Goal: Information Seeking & Learning: Learn about a topic

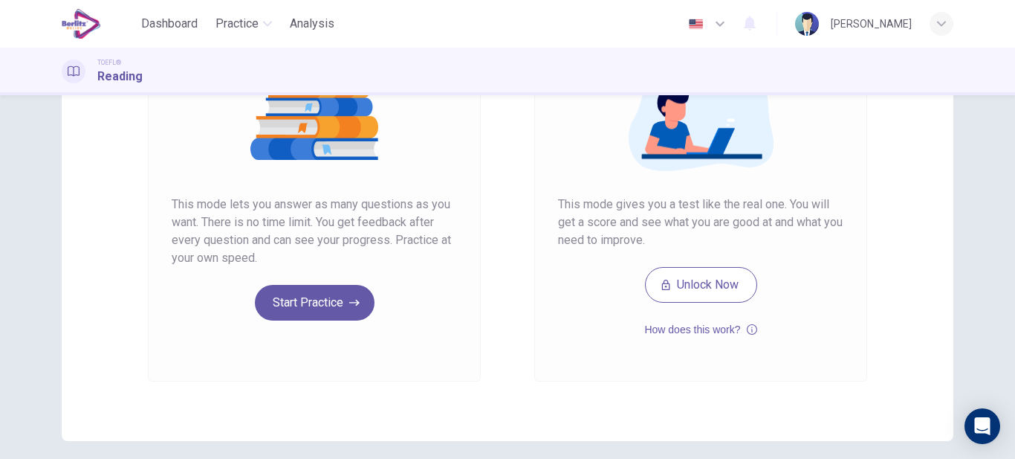
scroll to position [208, 0]
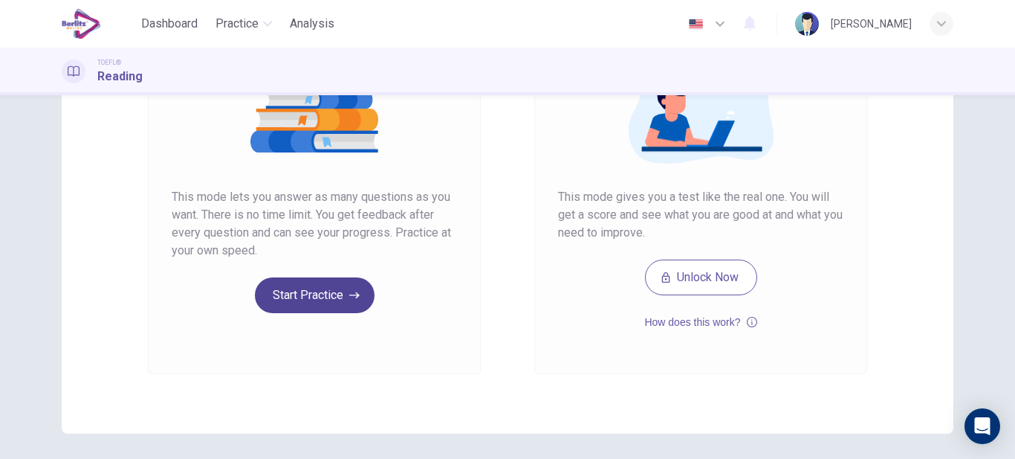
click at [349, 302] on icon "button" at bounding box center [354, 295] width 10 height 15
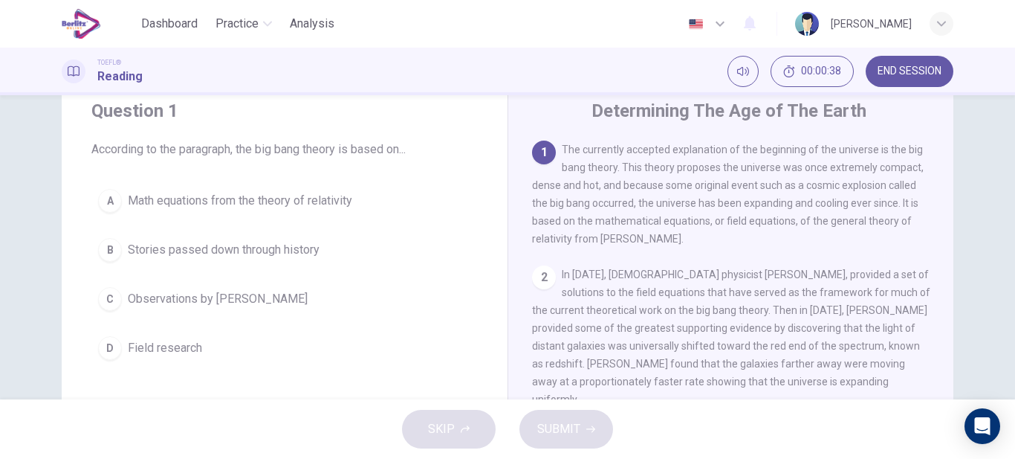
scroll to position [51, 0]
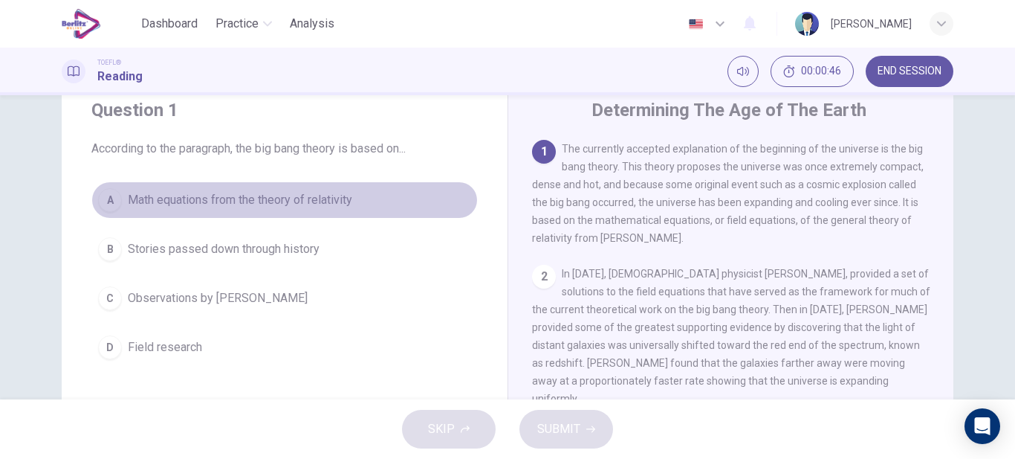
click at [140, 202] on span "Math equations from the theory of relativity" at bounding box center [240, 200] width 224 height 18
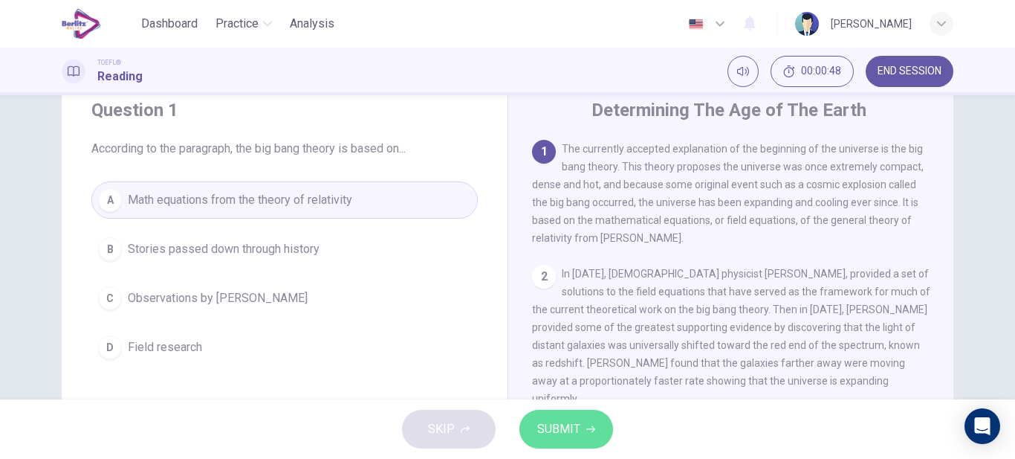
click at [557, 430] on span "SUBMIT" at bounding box center [558, 428] width 43 height 21
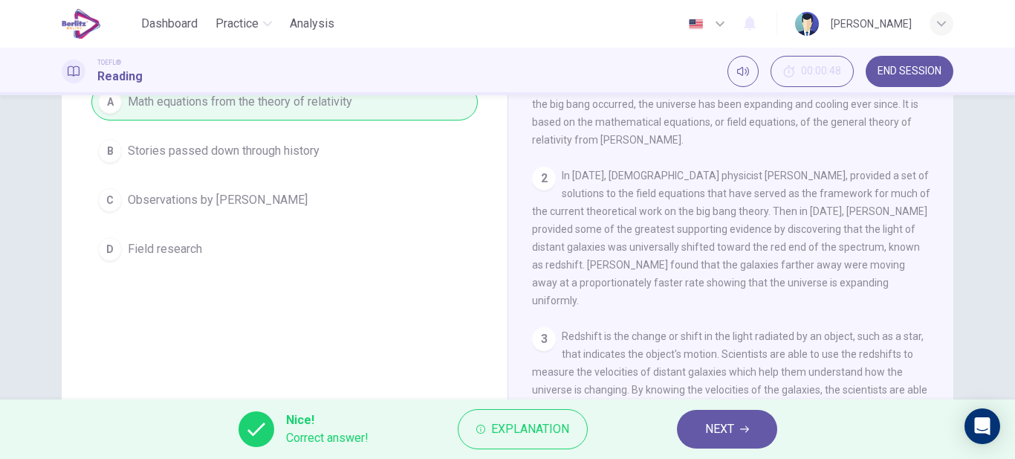
scroll to position [149, 0]
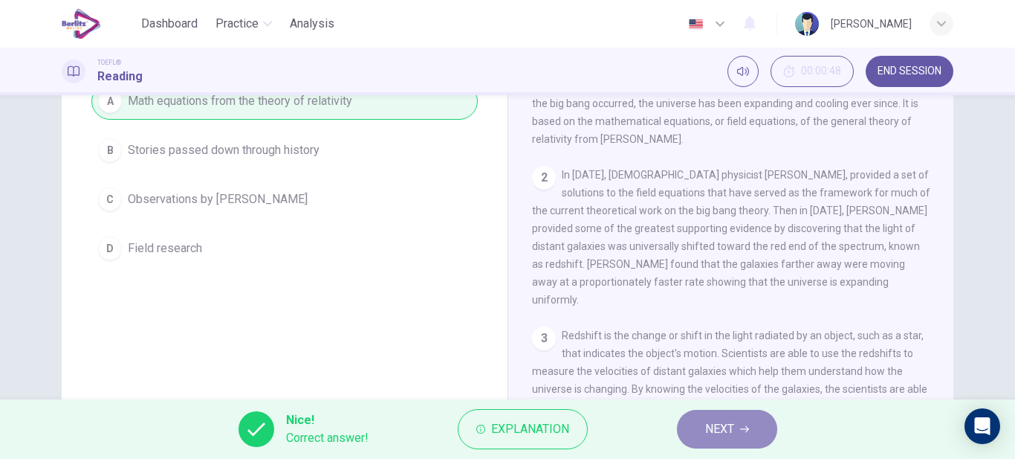
click at [722, 427] on span "NEXT" at bounding box center [719, 428] width 29 height 21
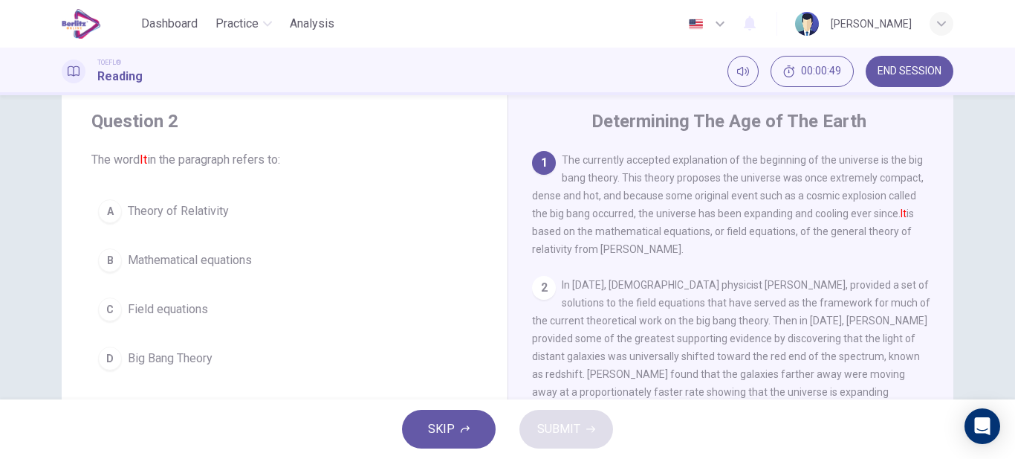
scroll to position [40, 0]
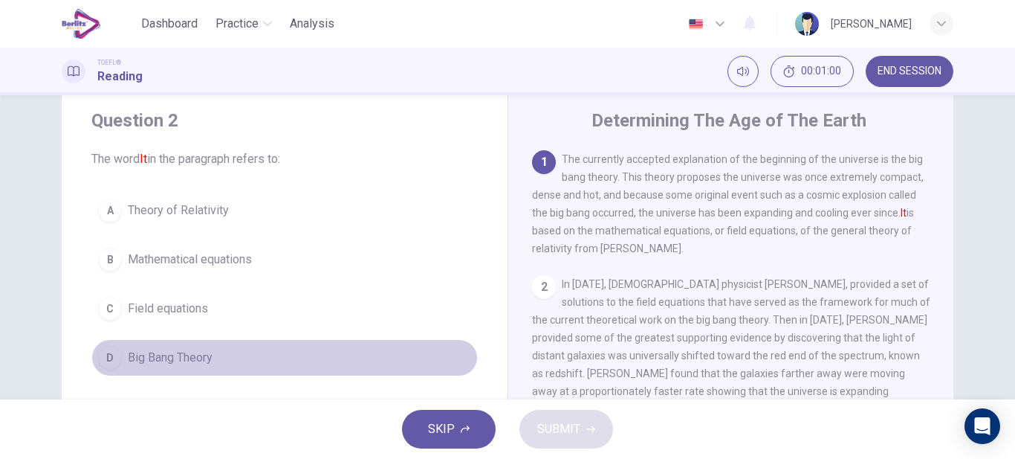
click at [144, 350] on span "Big Bang Theory" at bounding box center [170, 358] width 85 height 18
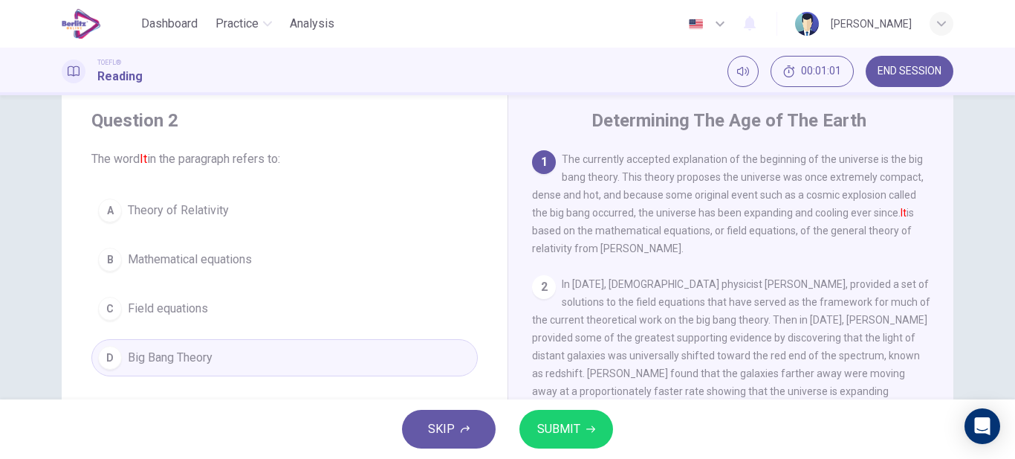
click at [558, 424] on span "SUBMIT" at bounding box center [558, 428] width 43 height 21
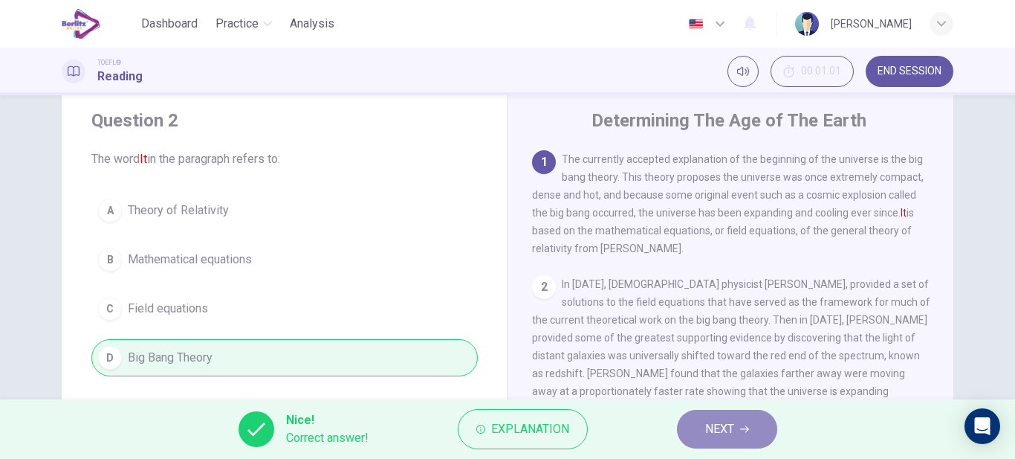
click at [727, 429] on span "NEXT" at bounding box center [719, 428] width 29 height 21
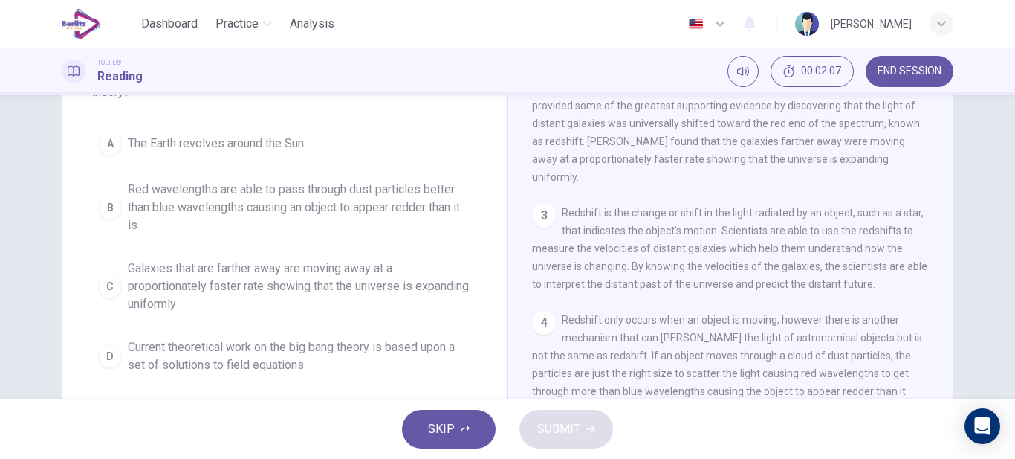
scroll to position [143, 0]
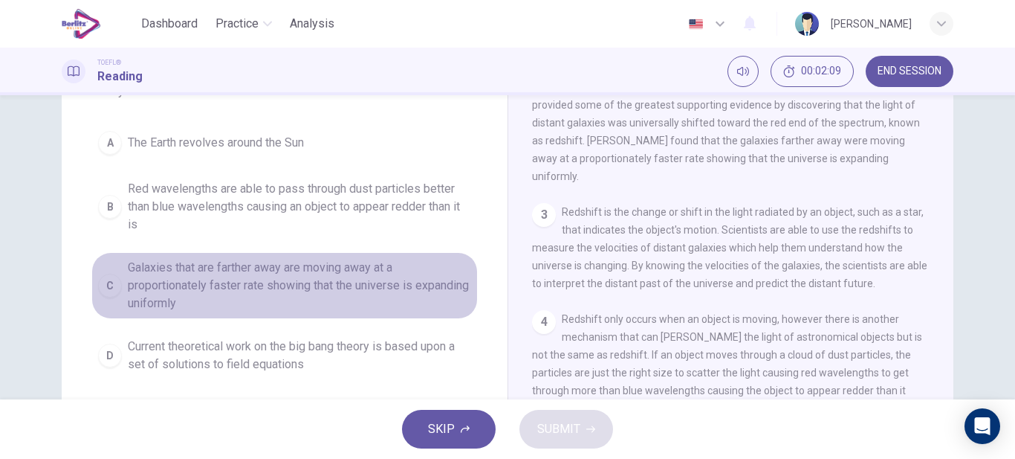
click at [381, 283] on span "Galaxies that are farther away are moving away at a proportionately faster rate…" at bounding box center [299, 286] width 343 height 54
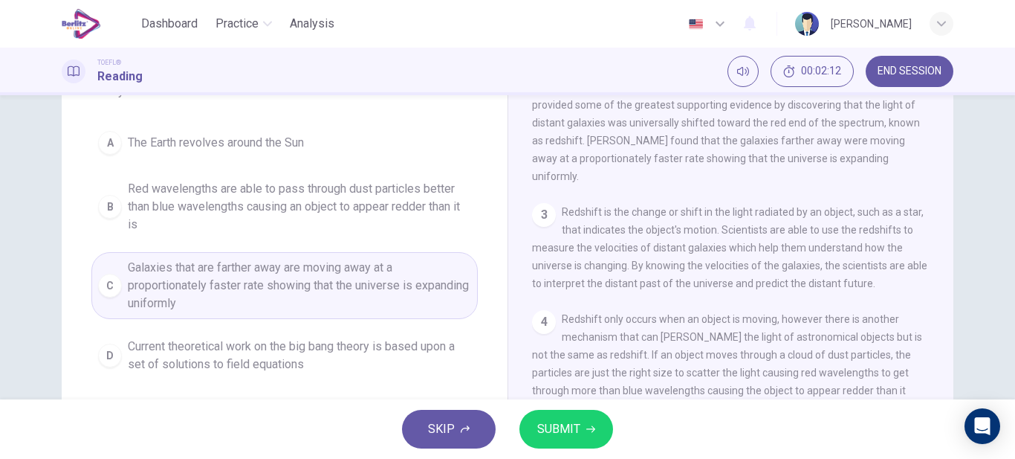
click at [566, 424] on span "SUBMIT" at bounding box center [558, 428] width 43 height 21
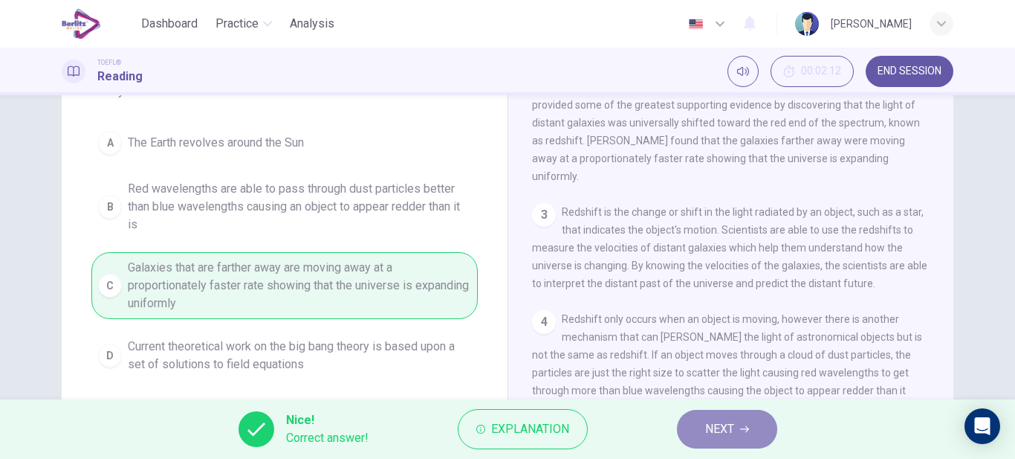
click at [740, 424] on button "NEXT" at bounding box center [727, 429] width 100 height 39
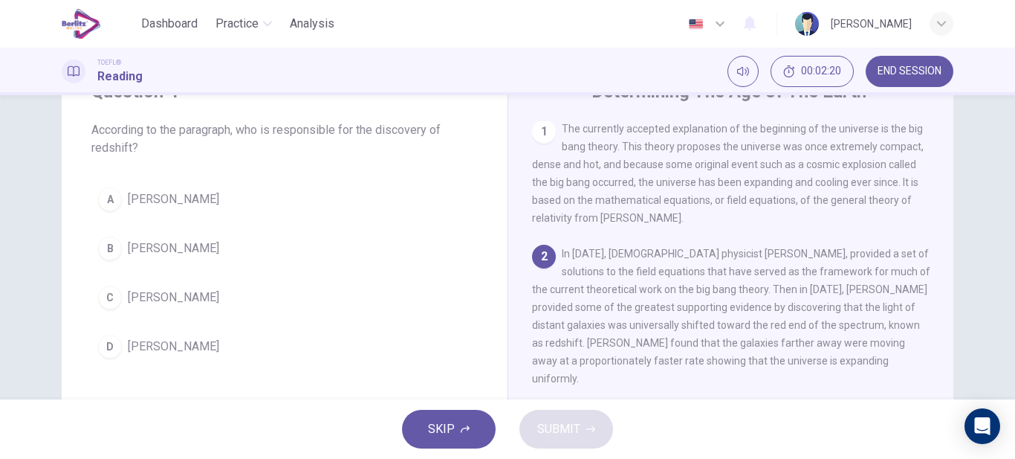
scroll to position [70, 0]
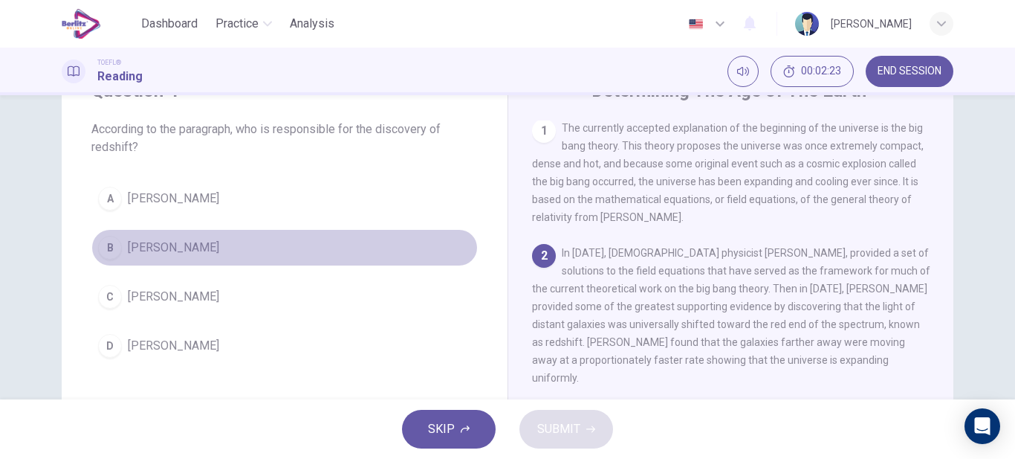
click at [167, 249] on span "[PERSON_NAME]" at bounding box center [173, 248] width 91 height 18
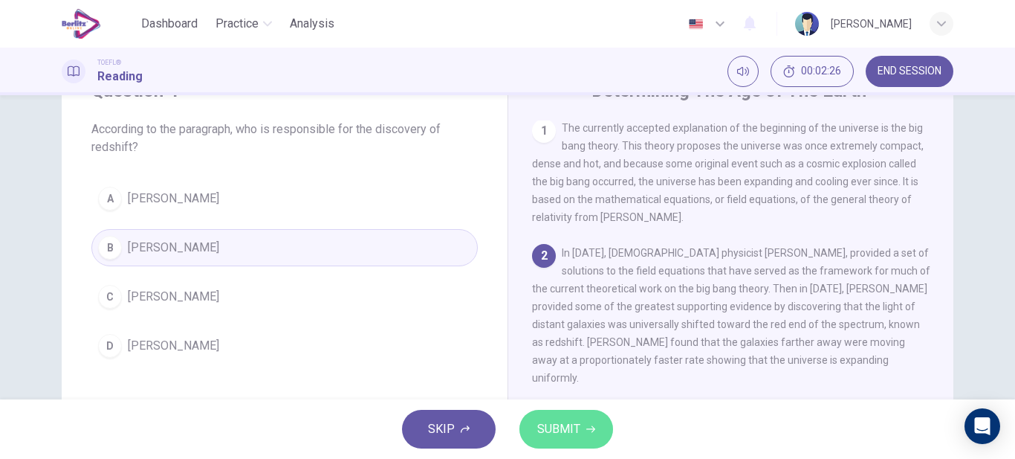
click at [573, 440] on button "SUBMIT" at bounding box center [567, 429] width 94 height 39
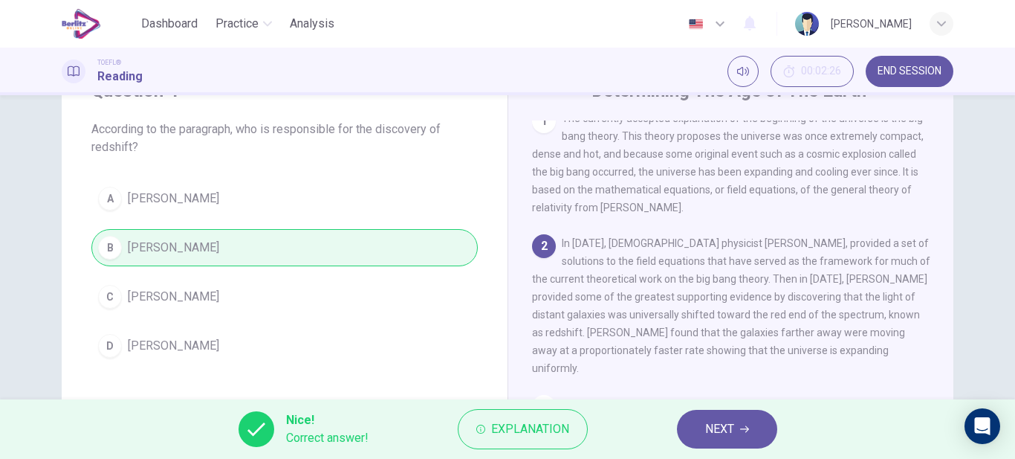
scroll to position [12, 0]
click at [728, 433] on span "NEXT" at bounding box center [719, 428] width 29 height 21
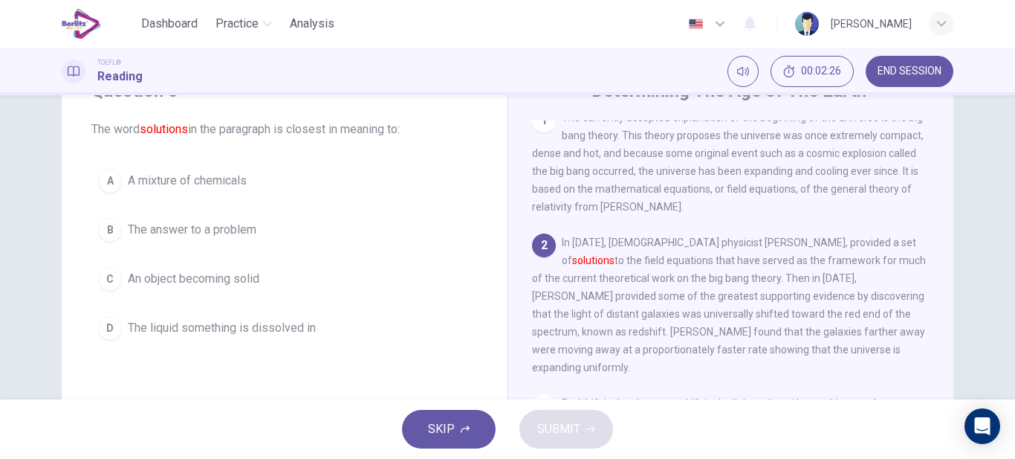
scroll to position [129, 0]
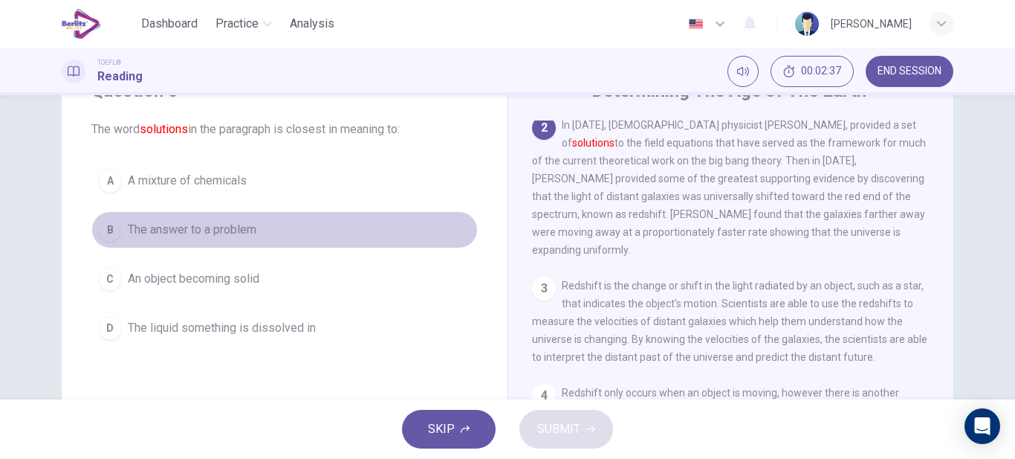
click at [212, 239] on button "B The answer to a problem" at bounding box center [284, 229] width 387 height 37
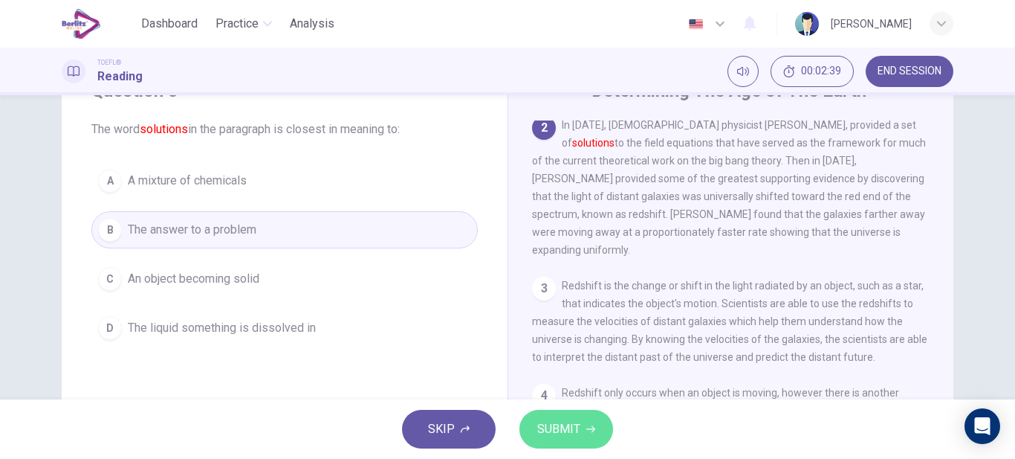
click at [552, 427] on span "SUBMIT" at bounding box center [558, 428] width 43 height 21
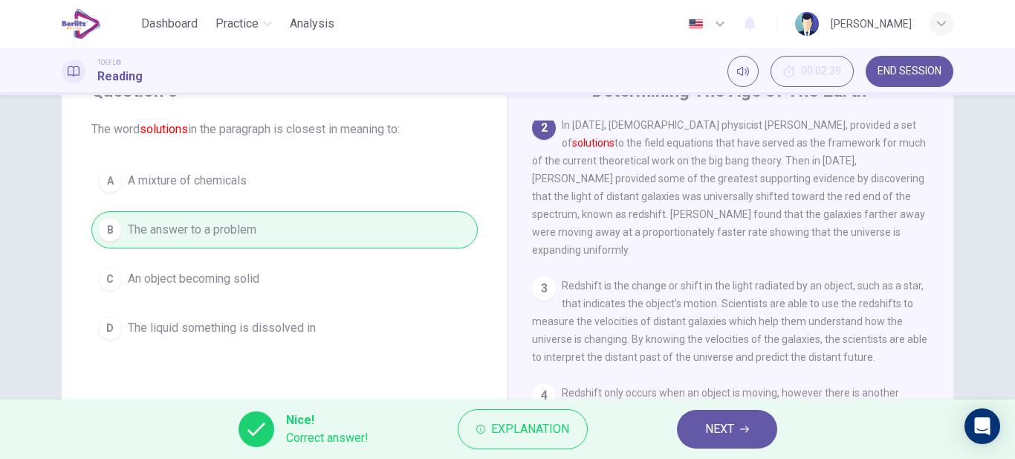
click at [712, 430] on span "NEXT" at bounding box center [719, 428] width 29 height 21
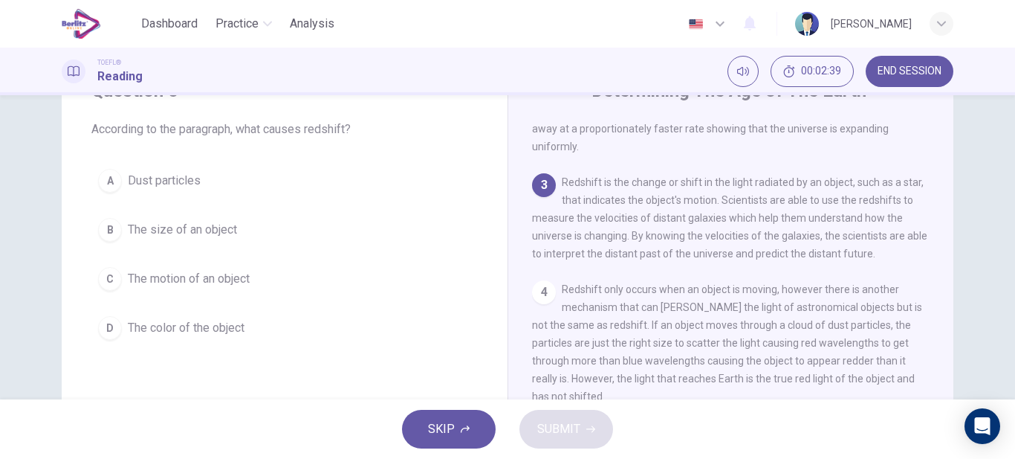
scroll to position [256, 0]
click at [233, 291] on button "C The motion of an object" at bounding box center [284, 278] width 387 height 37
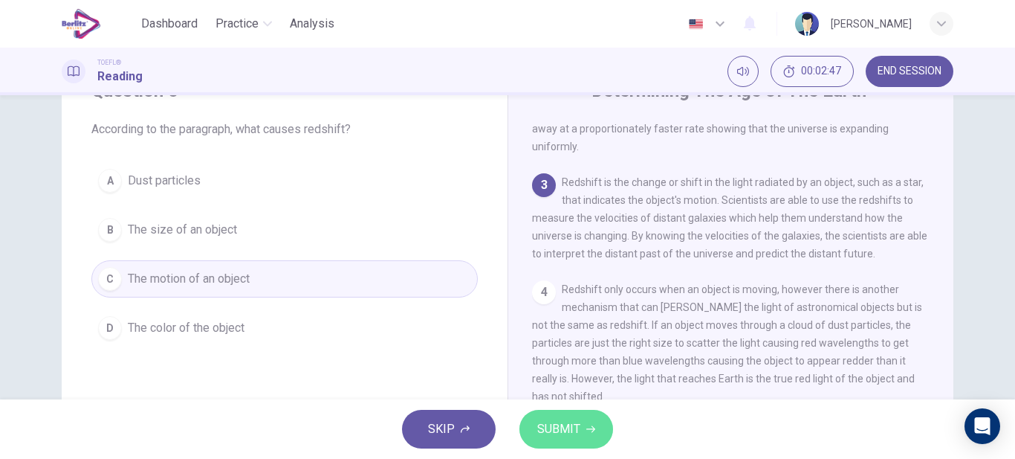
click at [552, 428] on span "SUBMIT" at bounding box center [558, 428] width 43 height 21
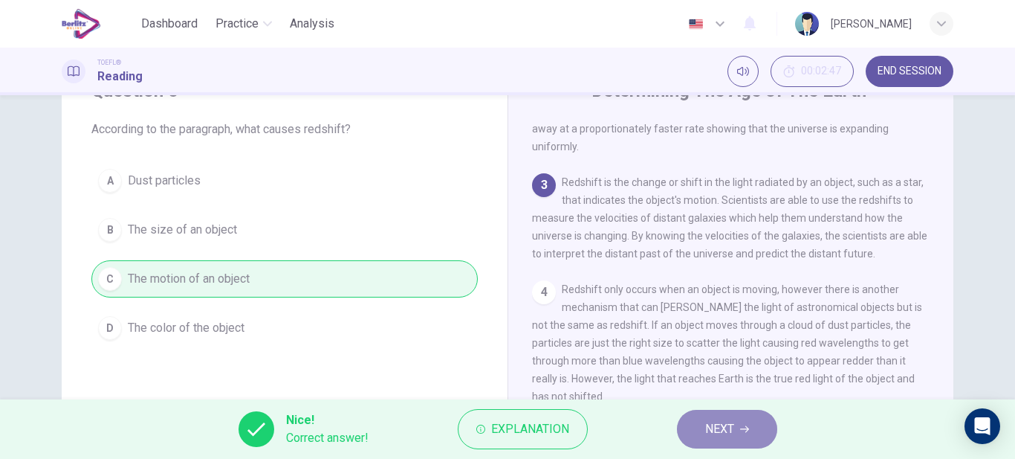
click at [751, 435] on button "NEXT" at bounding box center [727, 429] width 100 height 39
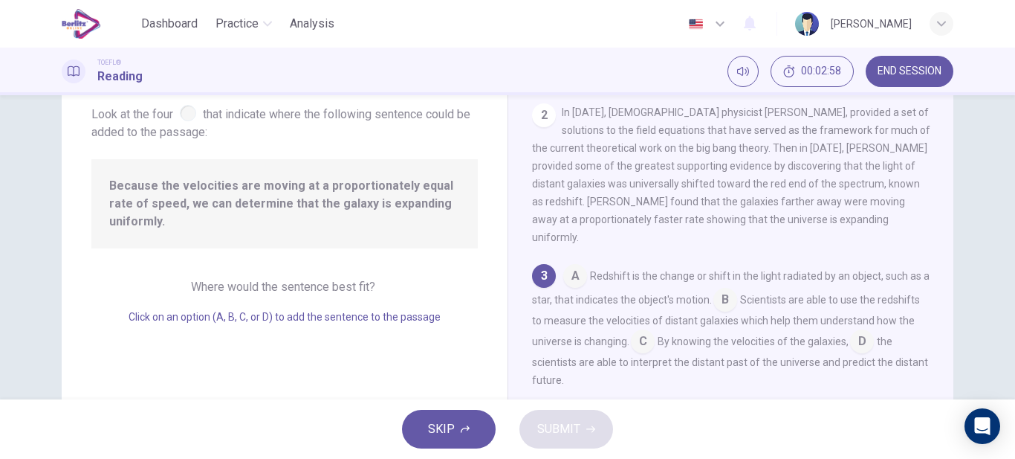
scroll to position [91, 0]
click at [655, 334] on input at bounding box center [643, 340] width 24 height 24
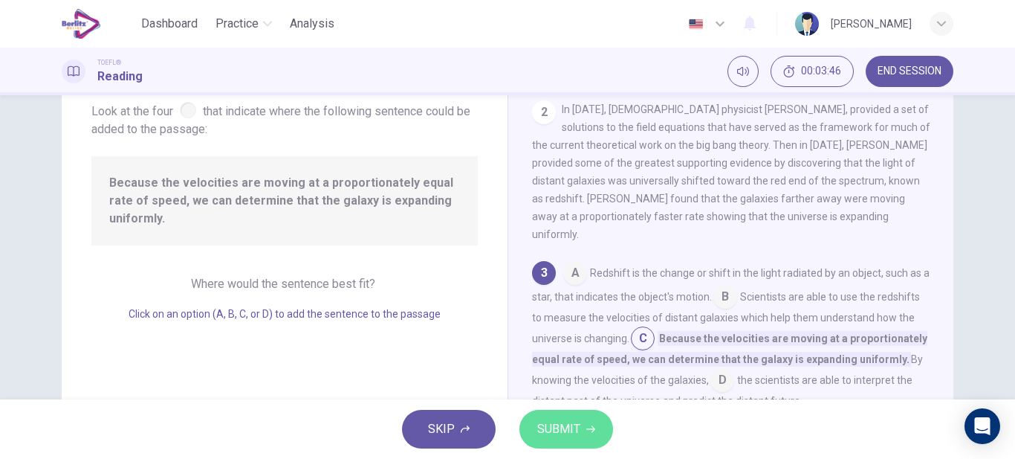
click at [592, 422] on button "SUBMIT" at bounding box center [567, 429] width 94 height 39
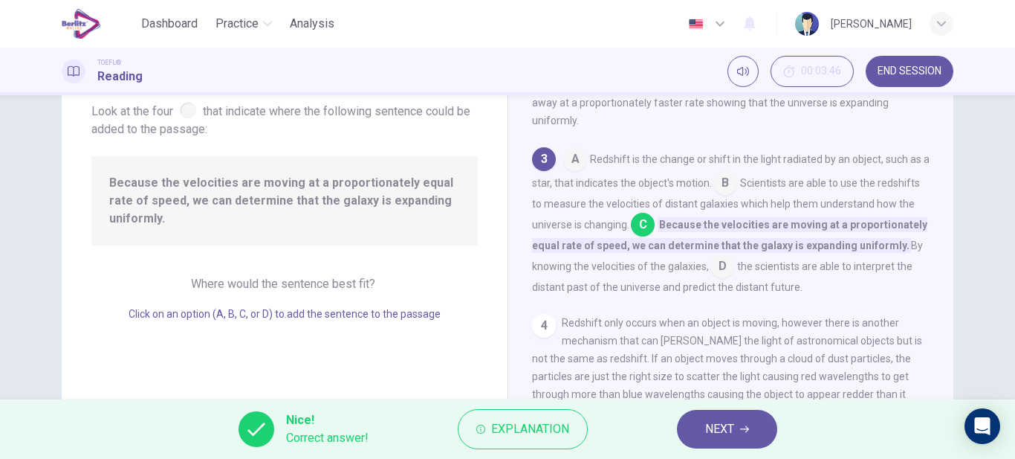
scroll to position [247, 0]
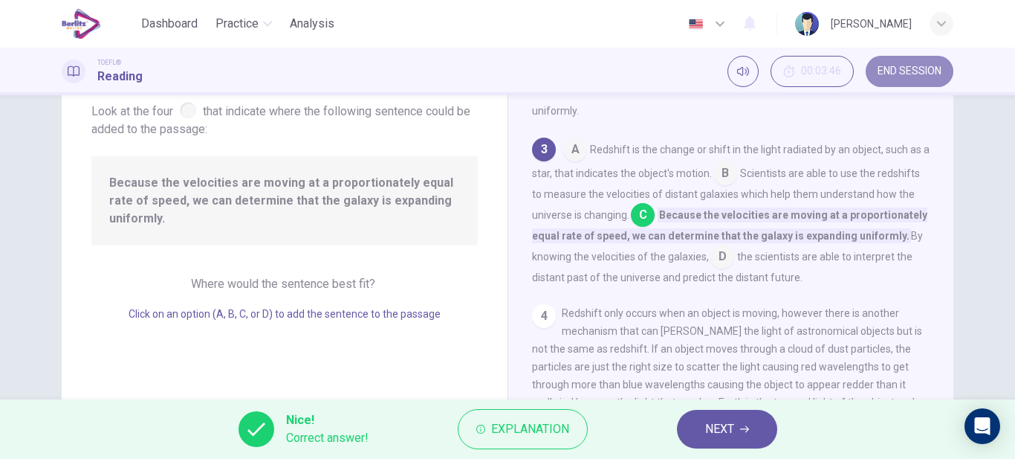
click at [900, 80] on button "END SESSION" at bounding box center [910, 71] width 88 height 31
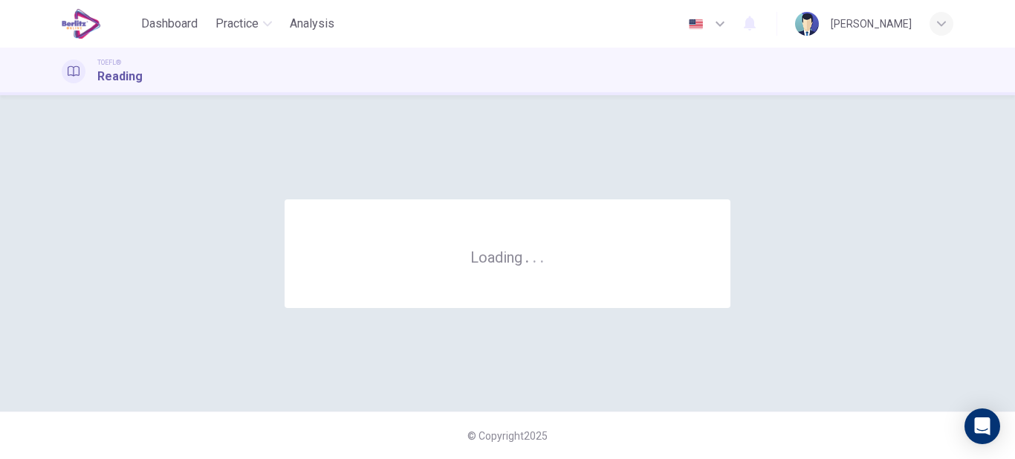
scroll to position [0, 0]
